Goal: Register for event/course

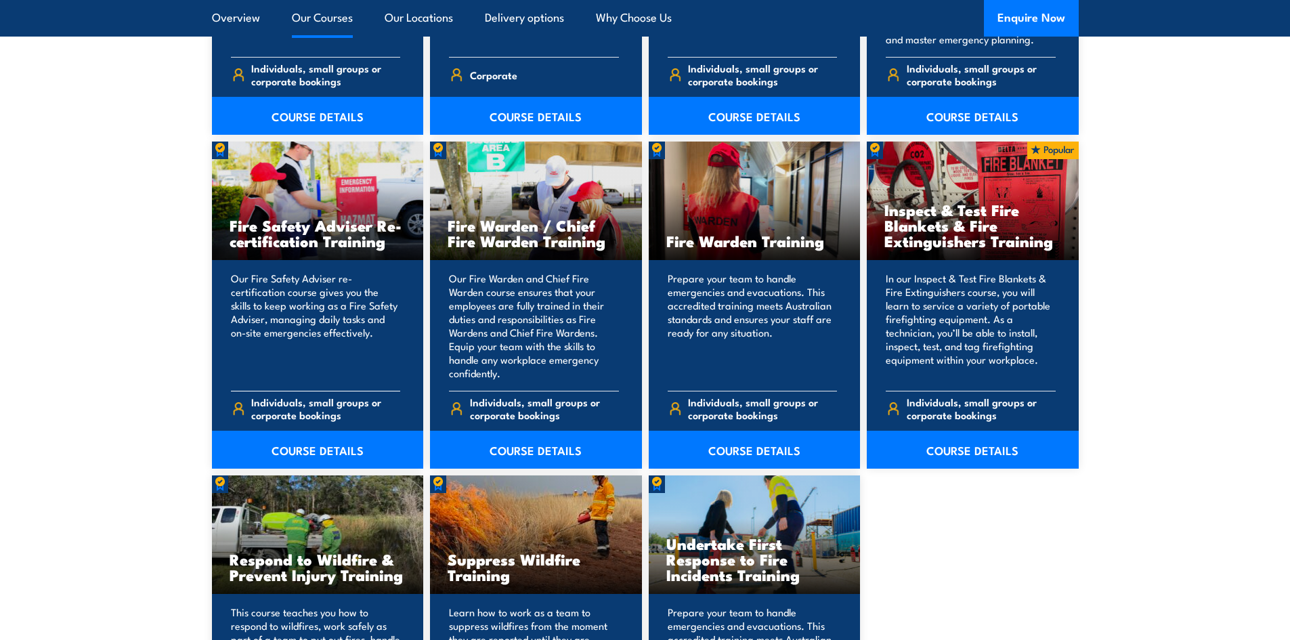
scroll to position [1760, 0]
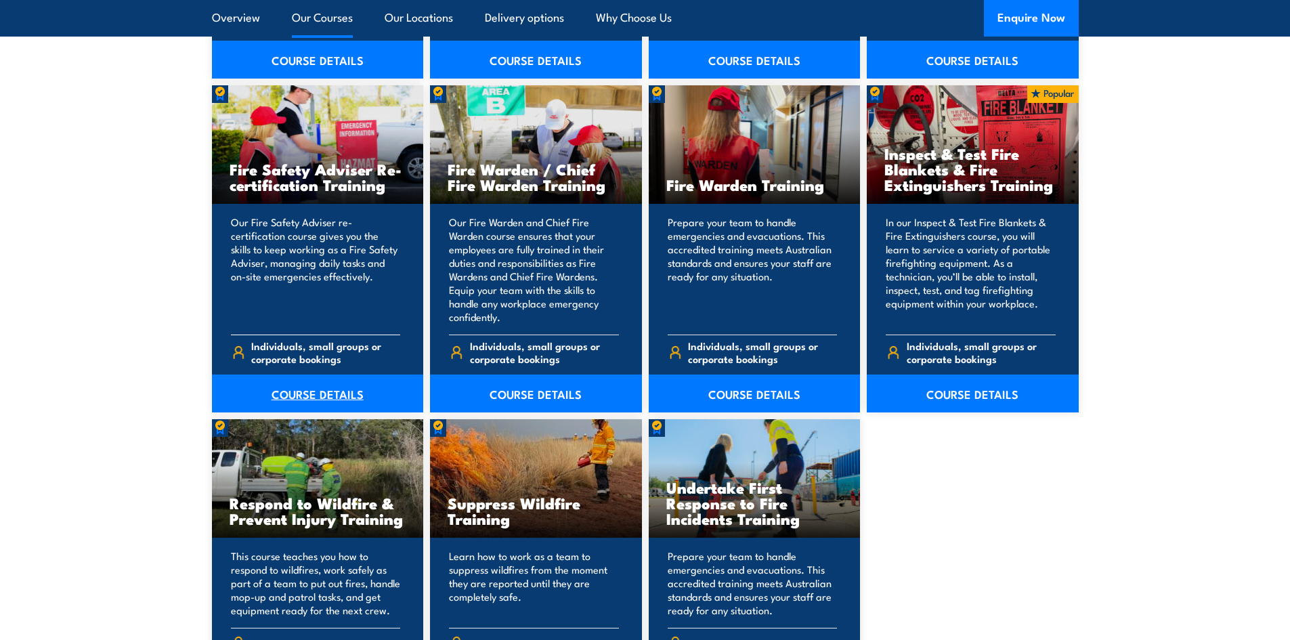
click at [335, 384] on link "COURSE DETAILS" at bounding box center [318, 393] width 212 height 38
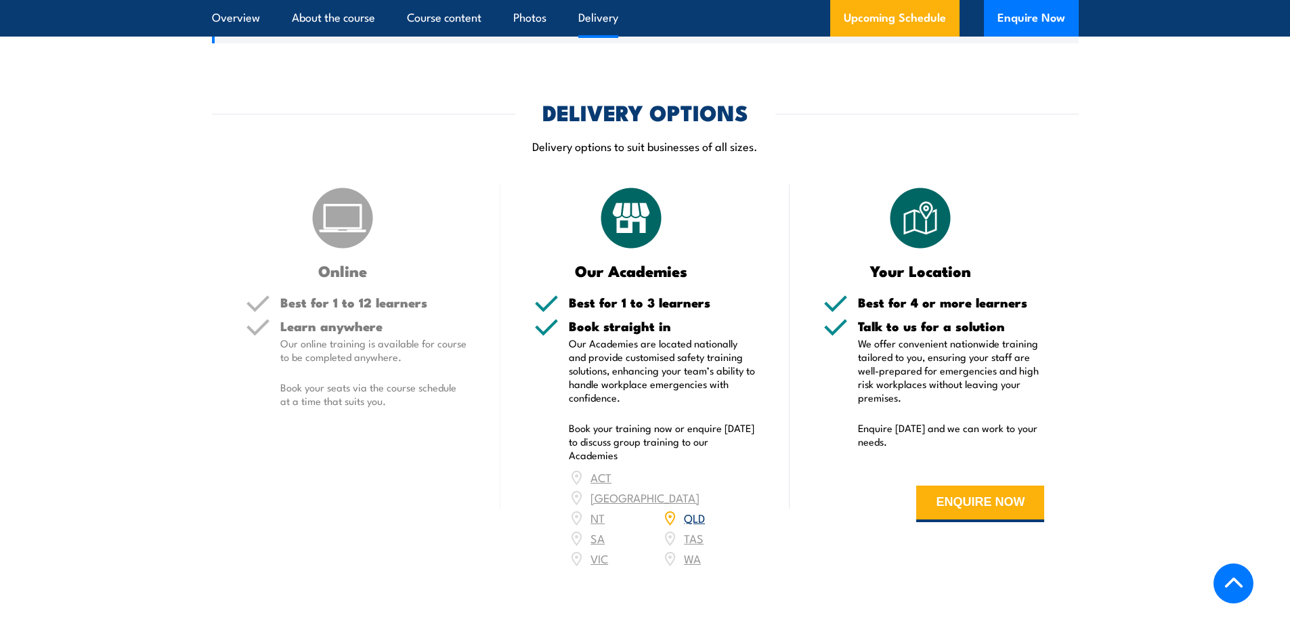
scroll to position [1625, 0]
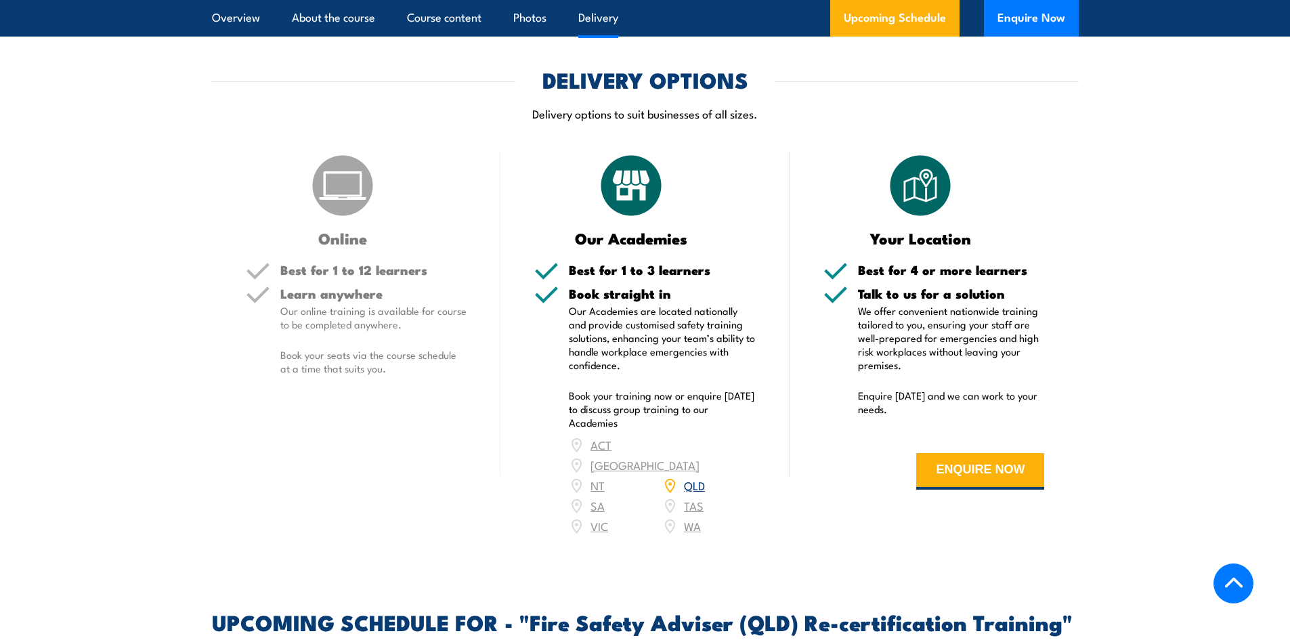
click at [691, 477] on link "QLD" at bounding box center [694, 485] width 21 height 16
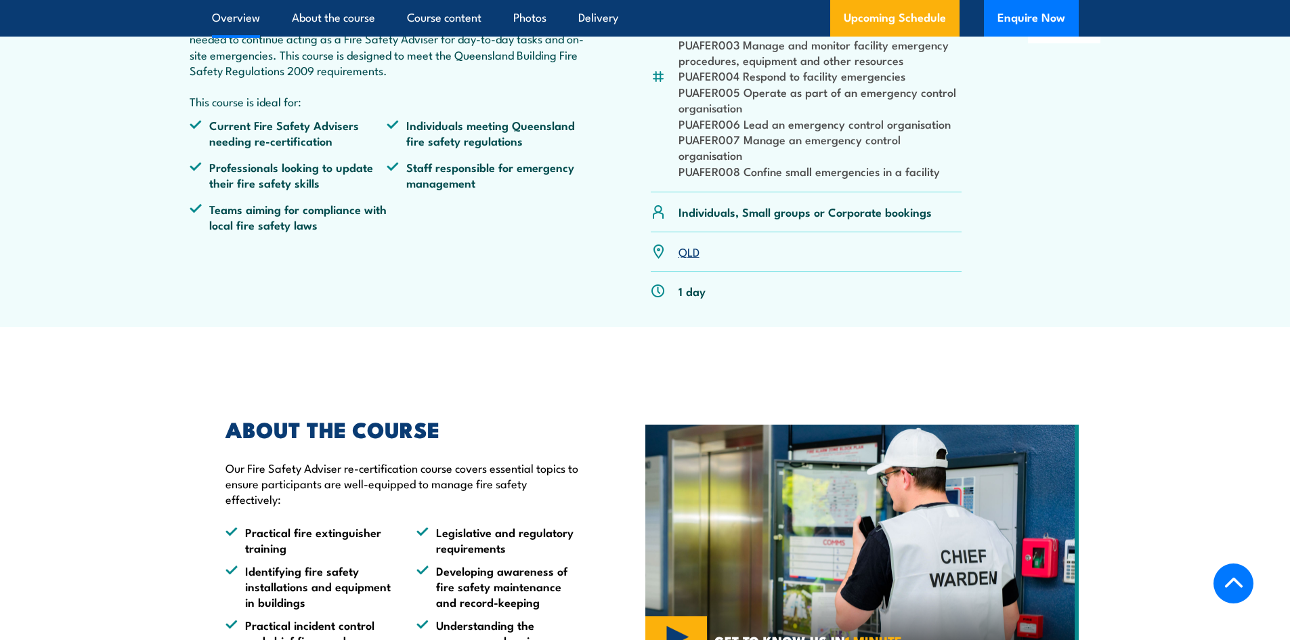
scroll to position [471, 0]
